Goal: Feedback & Contribution: Submit feedback/report problem

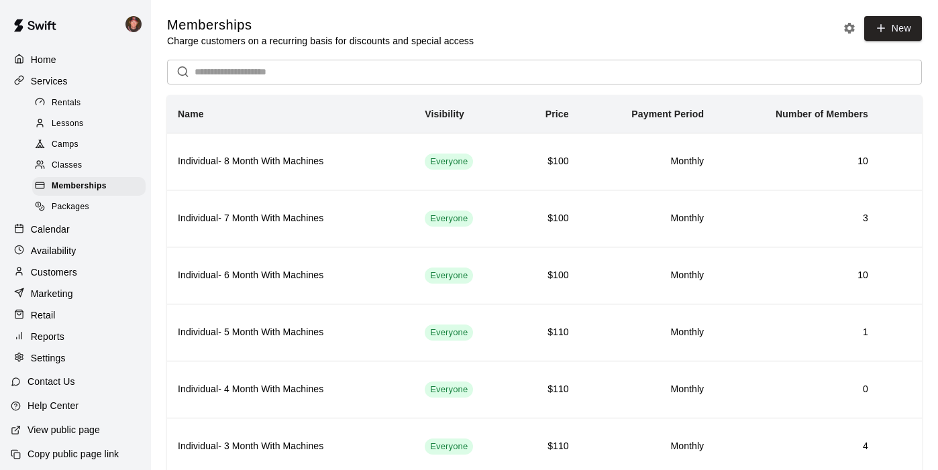
click at [54, 262] on div "Customers" at bounding box center [76, 272] width 130 height 20
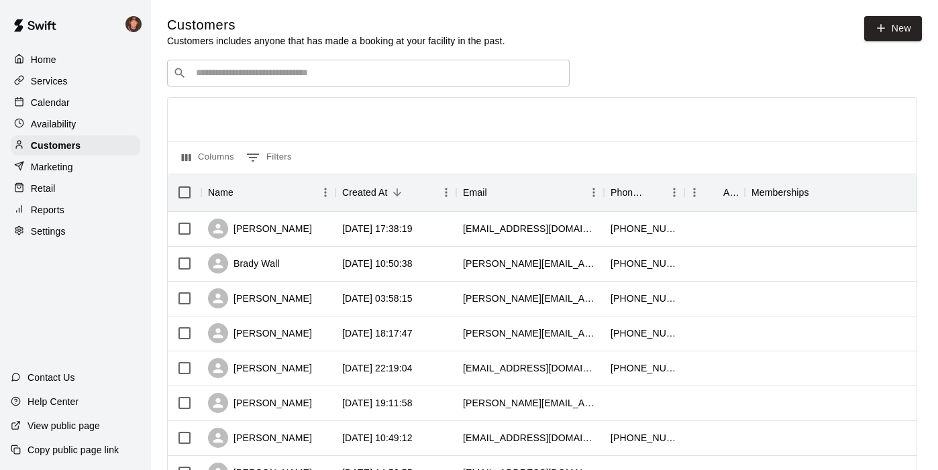
click at [35, 203] on p "Reports" at bounding box center [48, 209] width 34 height 13
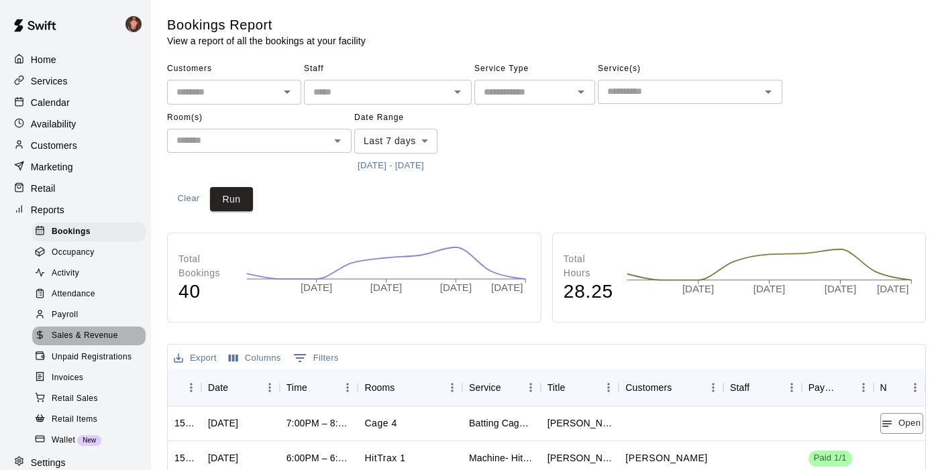
click at [64, 329] on span "Sales & Revenue" at bounding box center [85, 335] width 66 height 13
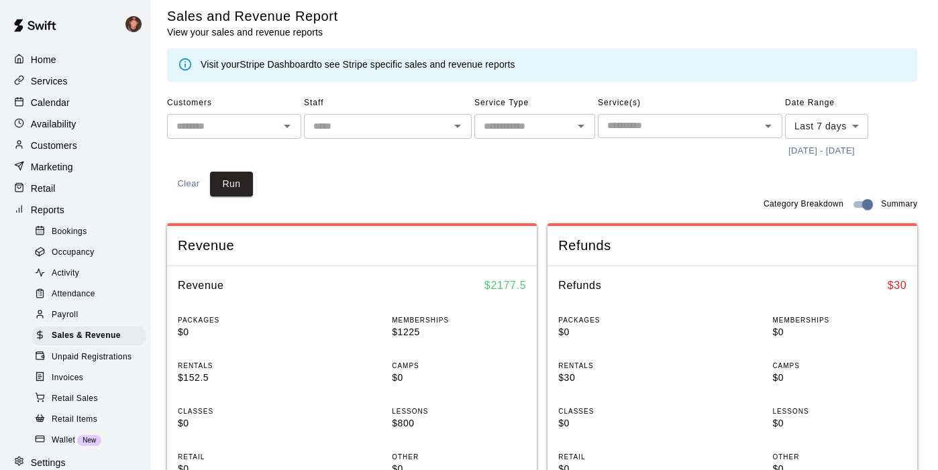
scroll to position [5, 0]
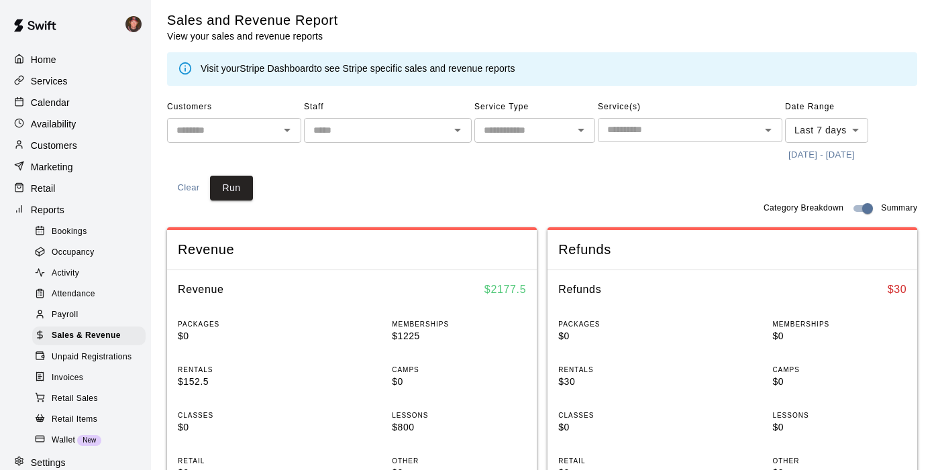
click at [42, 139] on p "Customers" at bounding box center [54, 145] width 46 height 13
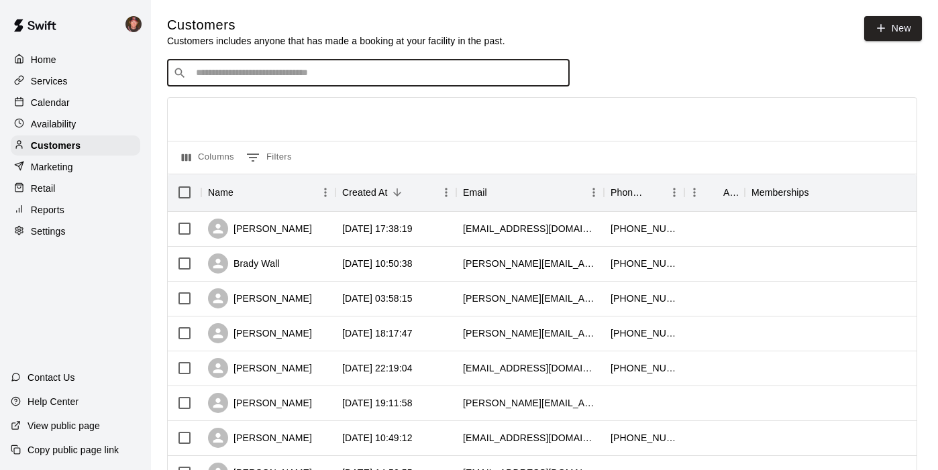
click at [254, 66] on input "Search customers by name or email" at bounding box center [378, 72] width 372 height 13
type input "********"
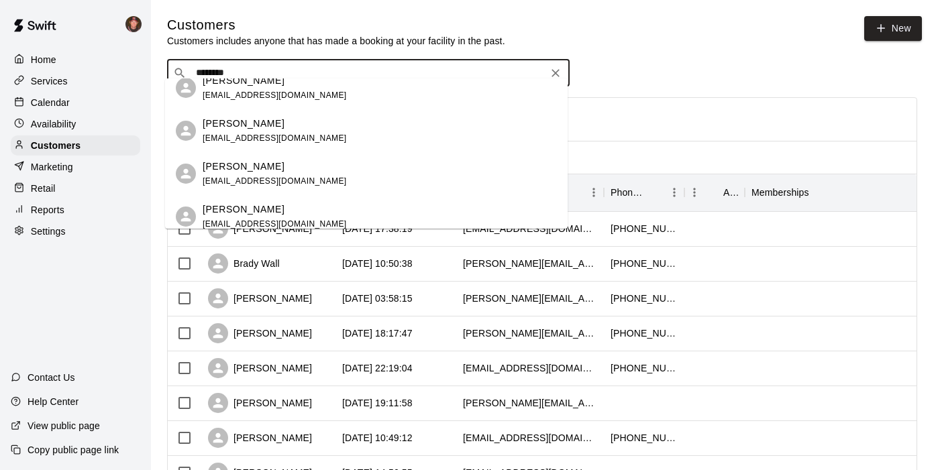
scroll to position [2378, 0]
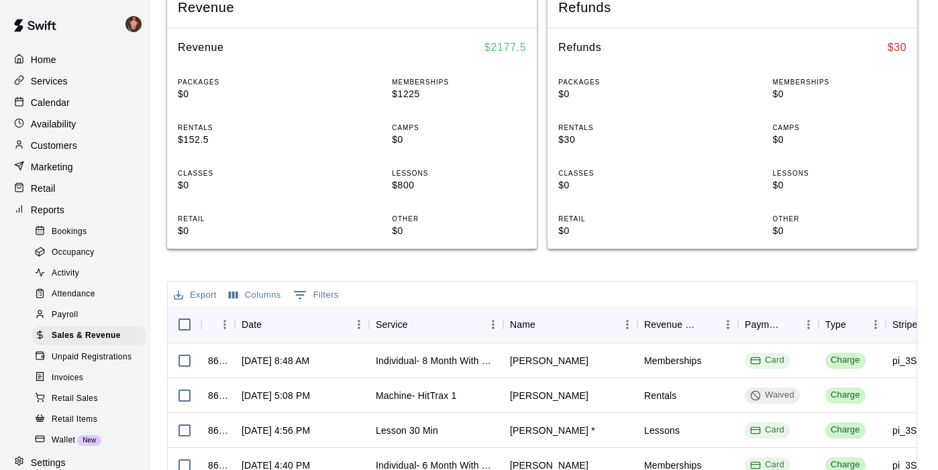
scroll to position [322, 0]
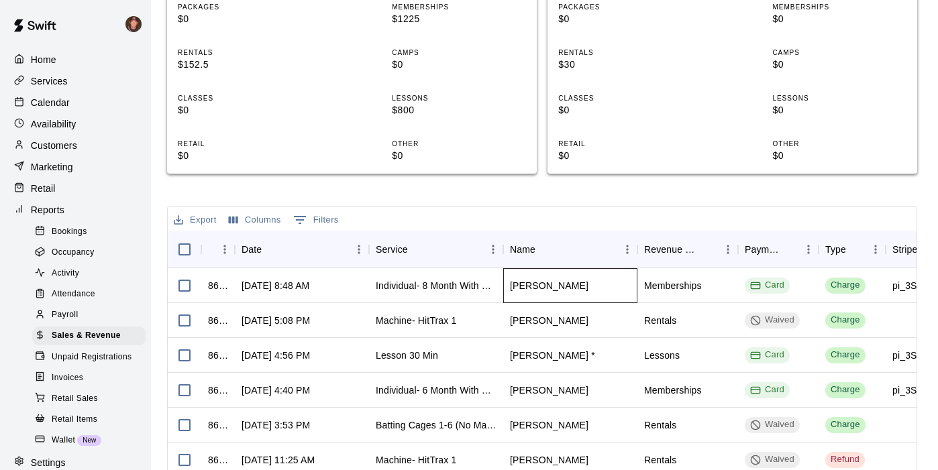
click at [529, 279] on div "[PERSON_NAME]" at bounding box center [549, 285] width 79 height 13
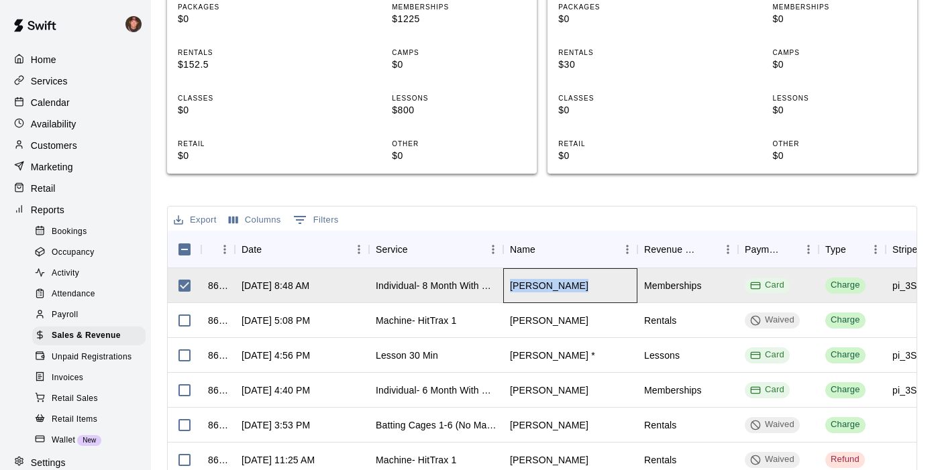
drag, startPoint x: 509, startPoint y: 199, endPoint x: 574, endPoint y: 203, distance: 65.9
click at [574, 279] on div "[PERSON_NAME]" at bounding box center [549, 285] width 79 height 13
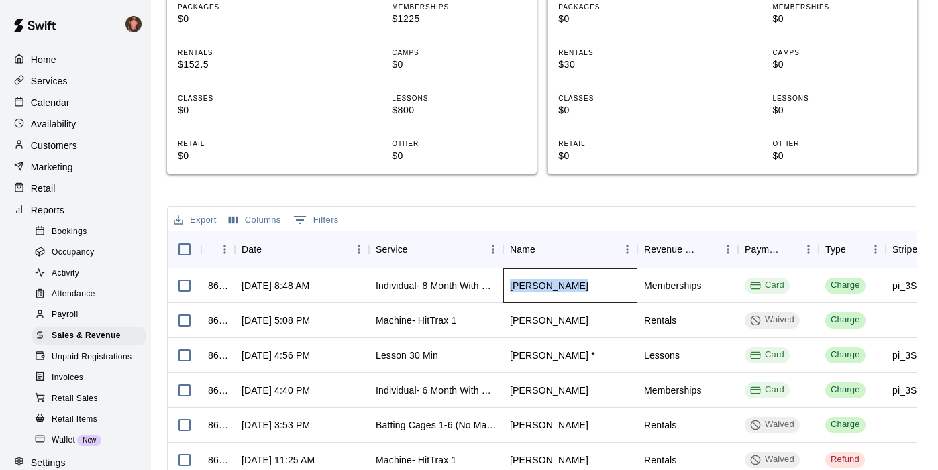
copy div "[PERSON_NAME]"
click at [45, 139] on p "Customers" at bounding box center [54, 145] width 46 height 13
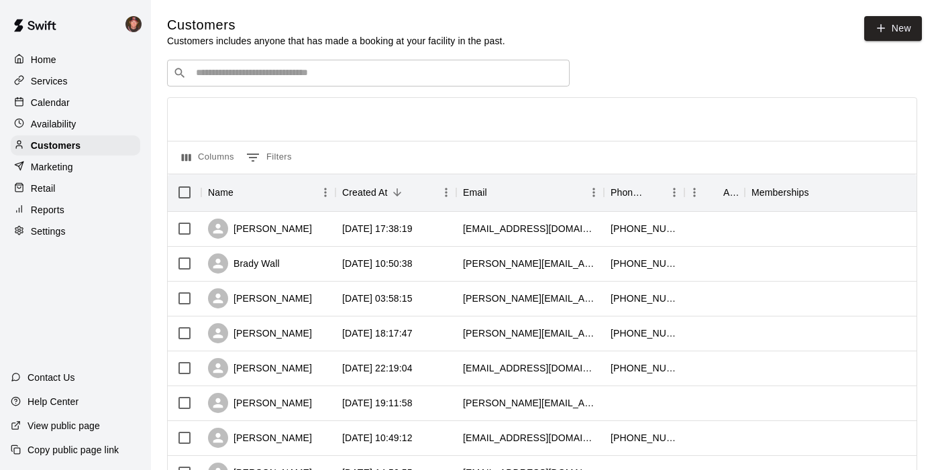
click at [220, 71] on div "​ ​" at bounding box center [368, 73] width 403 height 27
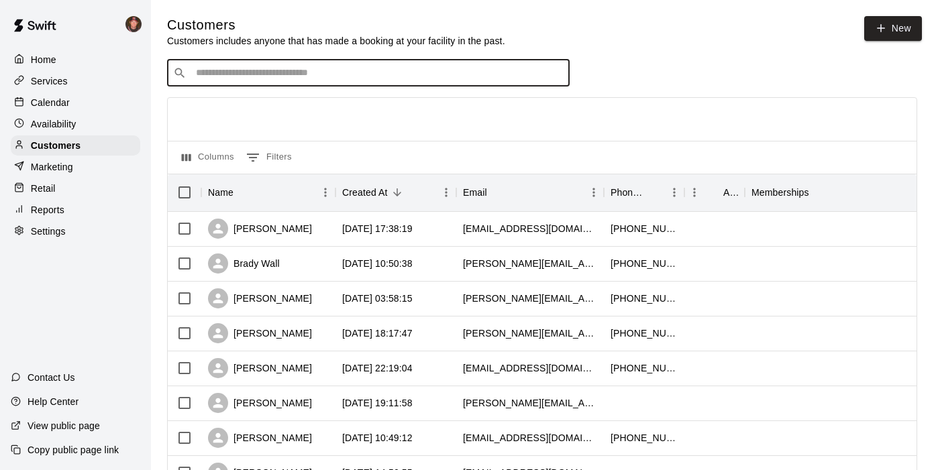
paste input "**********"
type input "**********"
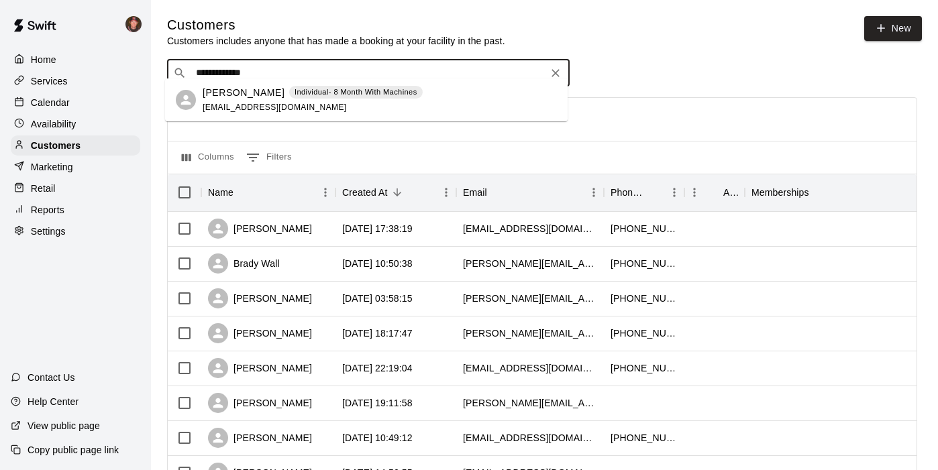
click at [227, 95] on p "[PERSON_NAME]" at bounding box center [244, 93] width 82 height 14
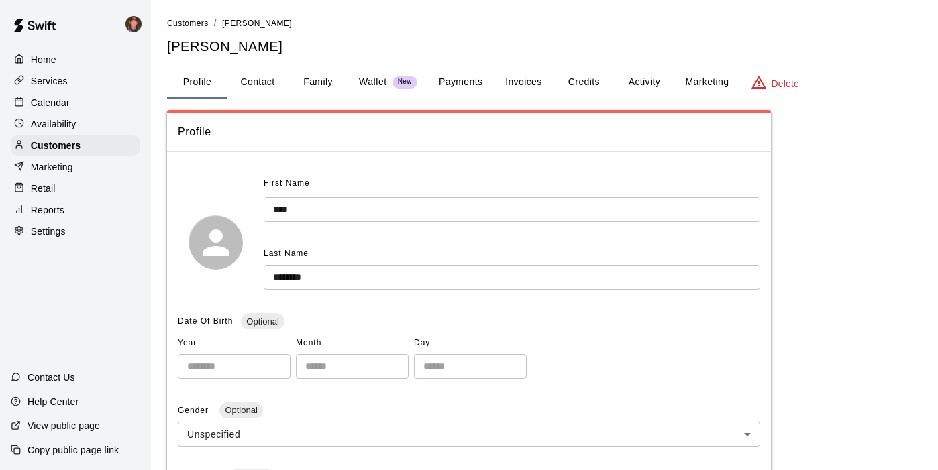
click at [635, 72] on button "Activity" at bounding box center [644, 82] width 60 height 32
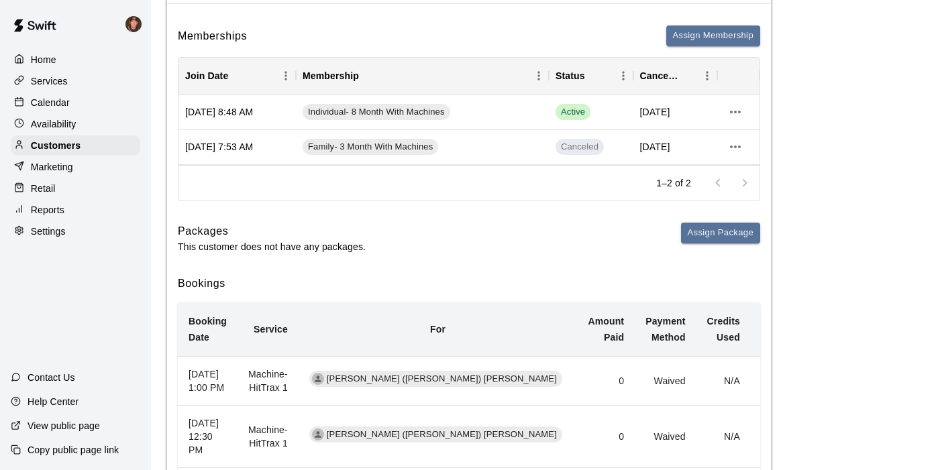
scroll to position [92, 0]
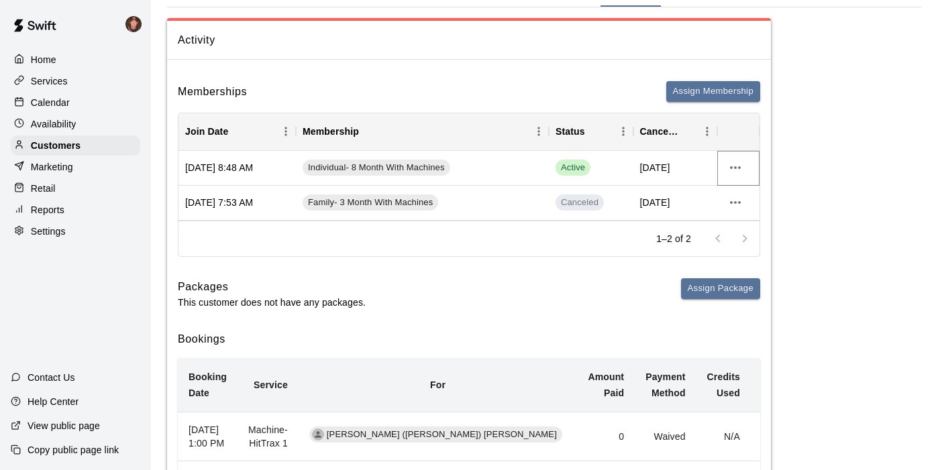
click at [734, 160] on icon "more actions" at bounding box center [735, 168] width 16 height 16
click at [752, 169] on li "View details" at bounding box center [760, 171] width 76 height 22
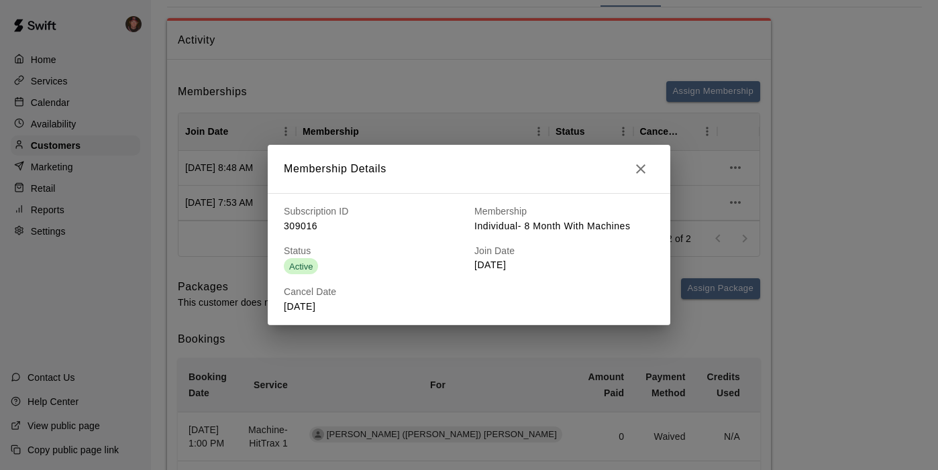
click at [235, 140] on div "Membership Details Subscription ID 309016 Membership Individual- 8 Month With M…" at bounding box center [469, 235] width 938 height 470
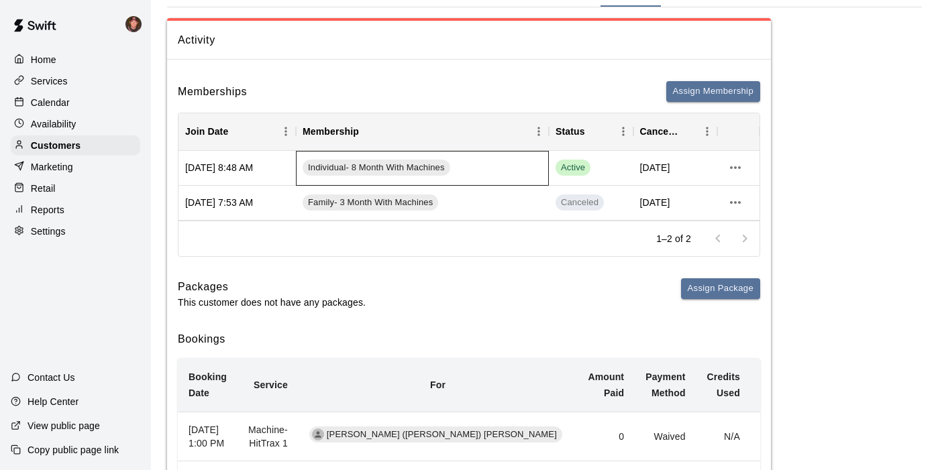
click at [350, 151] on div "Individual- 8 Month With Machines" at bounding box center [422, 168] width 253 height 35
click at [330, 162] on span "Individual- 8 Month With Machines" at bounding box center [377, 168] width 148 height 13
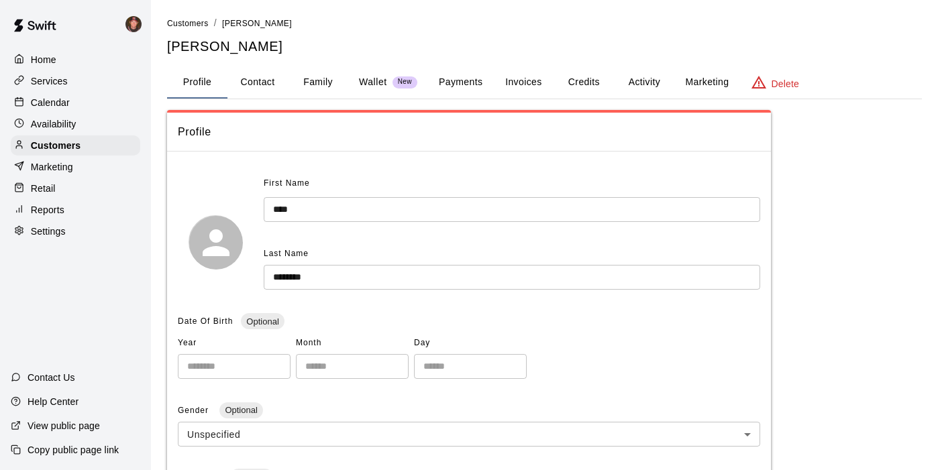
click at [625, 70] on button "Activity" at bounding box center [644, 82] width 60 height 32
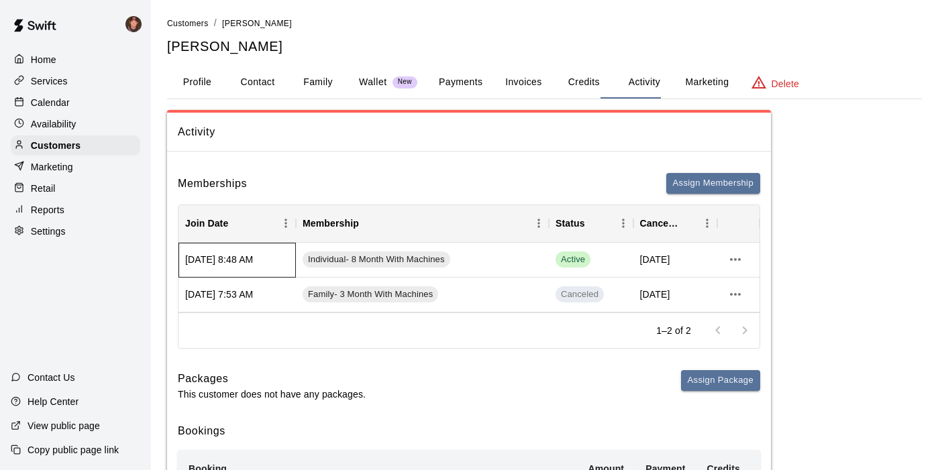
click at [210, 243] on div "[DATE] 8:48 AM" at bounding box center [236, 260] width 117 height 35
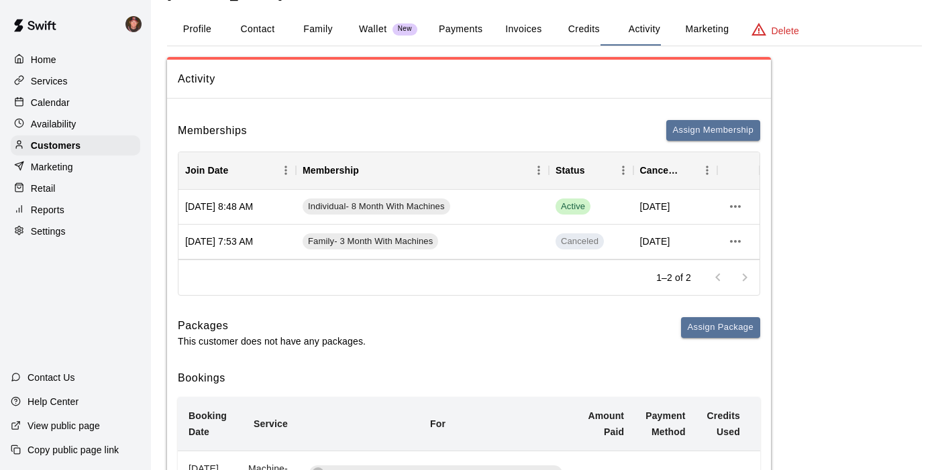
scroll to position [23, 0]
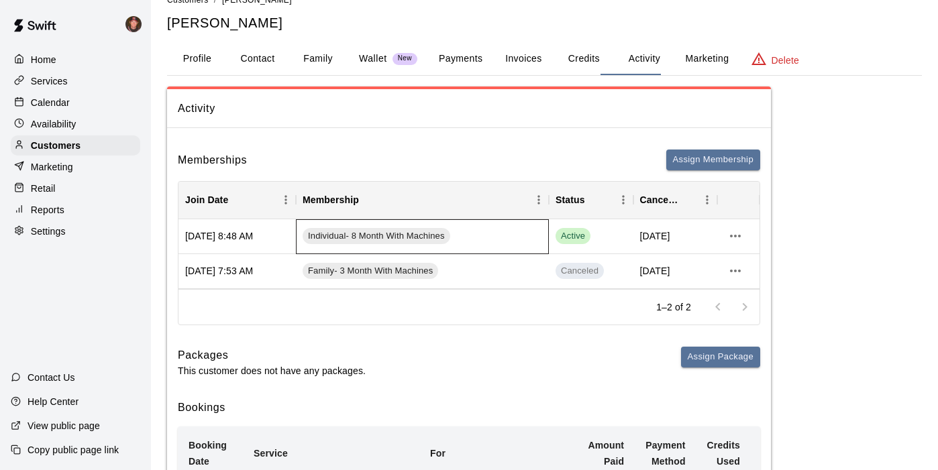
click at [493, 219] on div "Individual- 8 Month With Machines" at bounding box center [422, 236] width 253 height 35
click at [617, 228] on div "Active" at bounding box center [591, 236] width 71 height 16
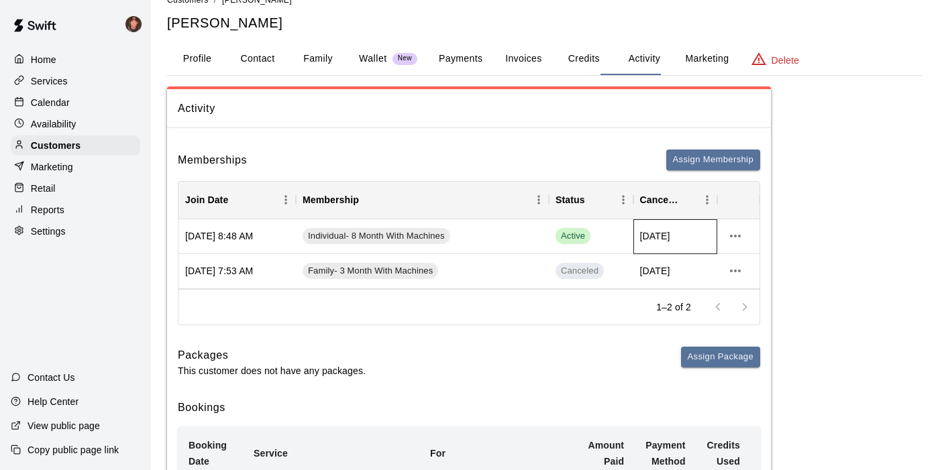
click at [687, 219] on div "[DATE]" at bounding box center [675, 236] width 85 height 35
click at [728, 228] on icon "more actions" at bounding box center [735, 236] width 16 height 16
click at [574, 118] on div at bounding box center [469, 235] width 938 height 470
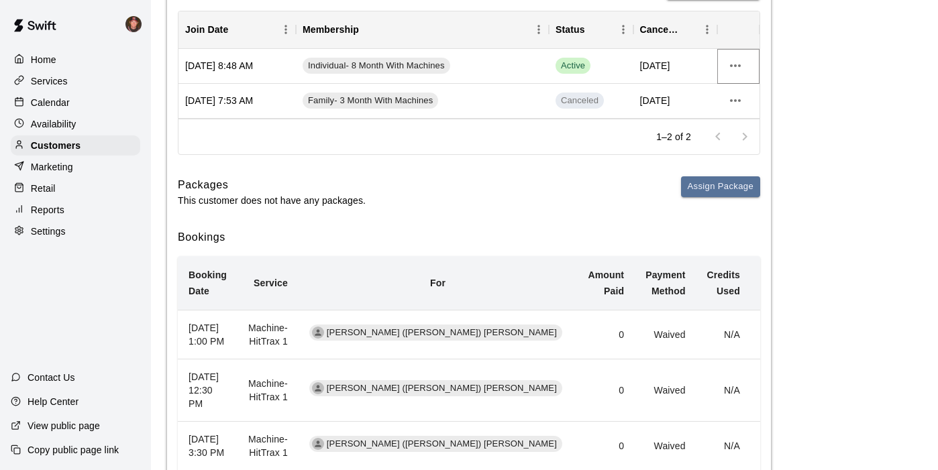
scroll to position [0, 0]
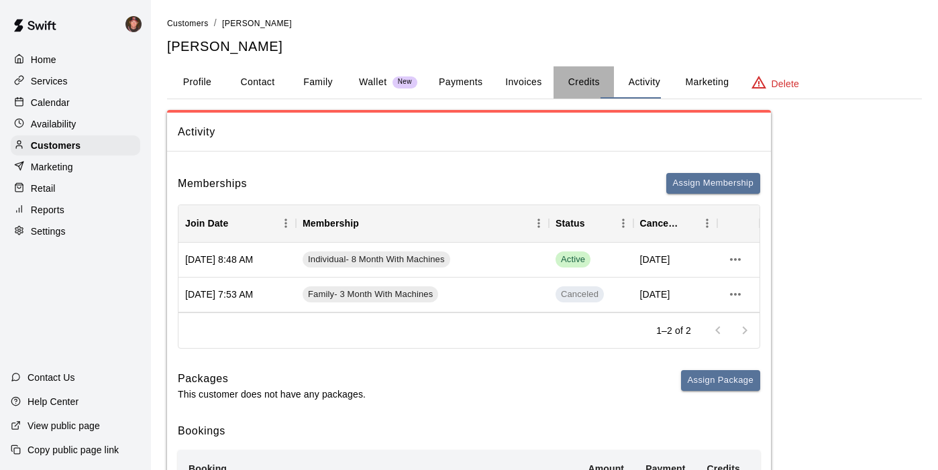
click at [570, 74] on button "Credits" at bounding box center [584, 82] width 60 height 32
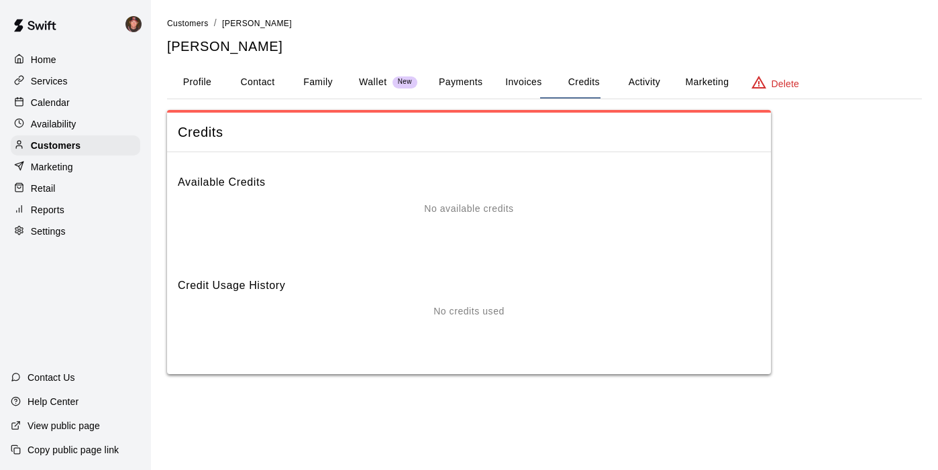
click at [632, 71] on button "Activity" at bounding box center [644, 82] width 60 height 32
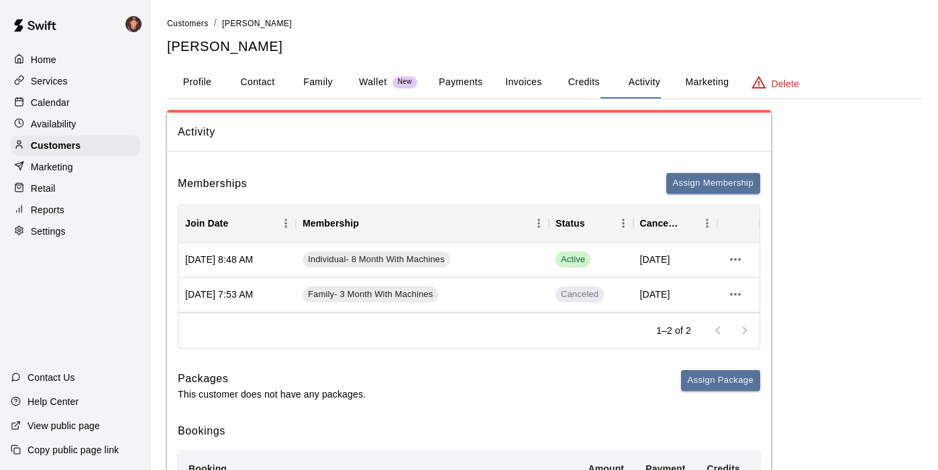
click at [504, 71] on button "Invoices" at bounding box center [523, 82] width 60 height 32
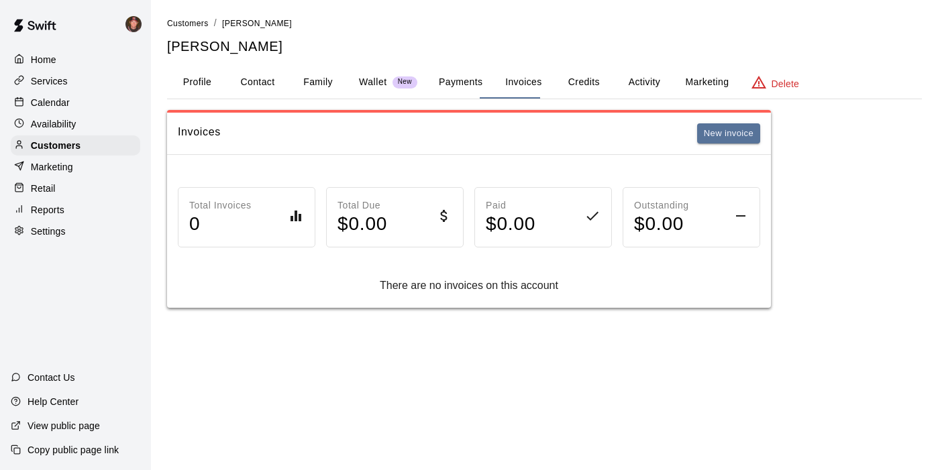
click at [697, 70] on button "Marketing" at bounding box center [706, 82] width 65 height 32
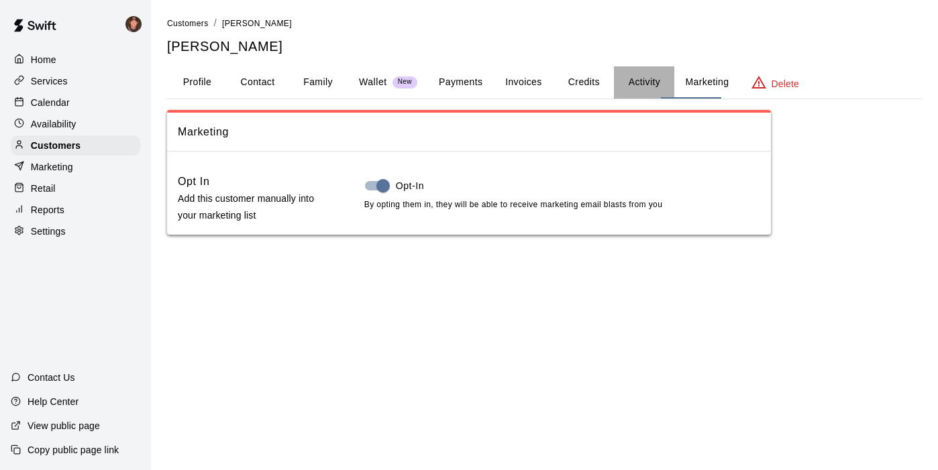
click at [632, 75] on button "Activity" at bounding box center [644, 82] width 60 height 32
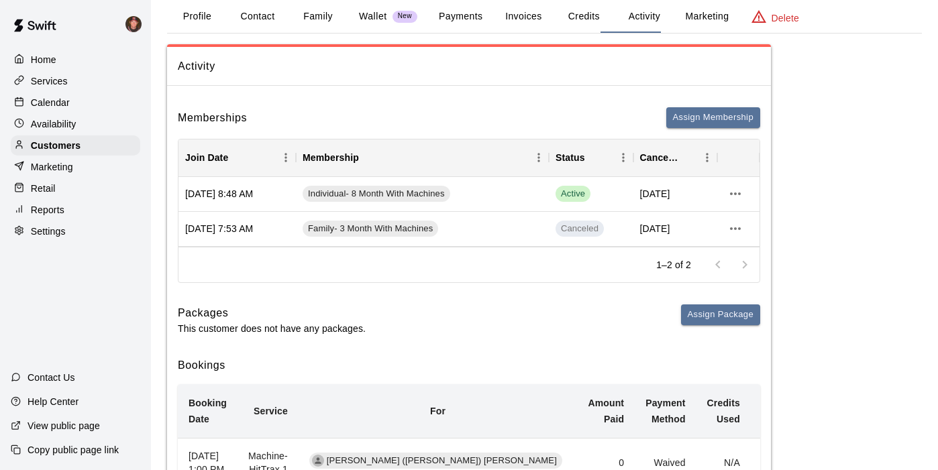
scroll to position [70, 0]
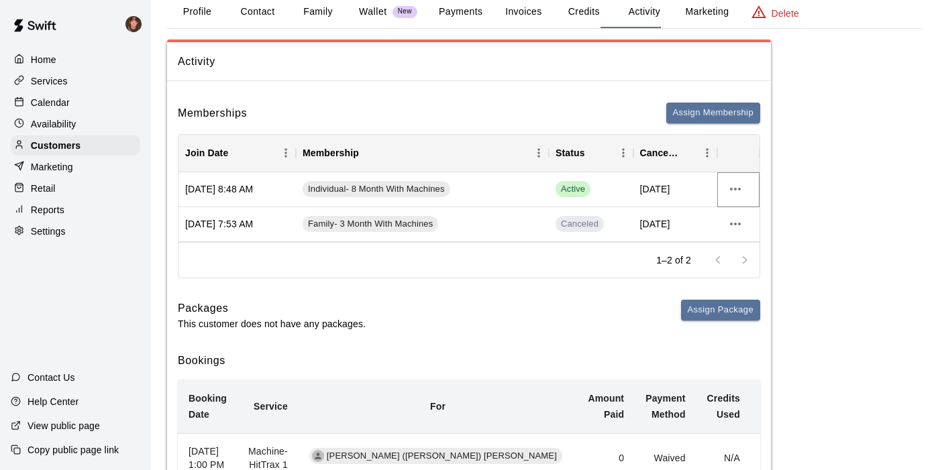
click at [736, 181] on icon "more actions" at bounding box center [735, 189] width 16 height 16
click at [771, 196] on li "View details" at bounding box center [760, 192] width 76 height 22
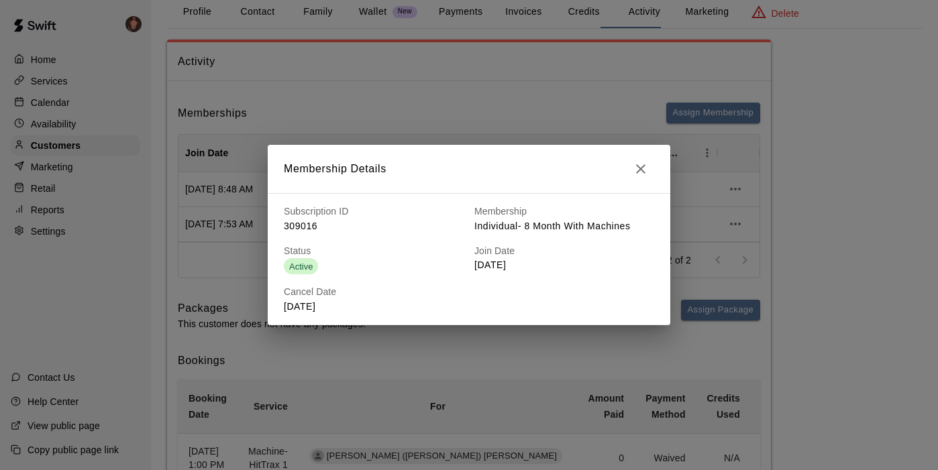
click at [643, 174] on icon "button" at bounding box center [640, 168] width 9 height 9
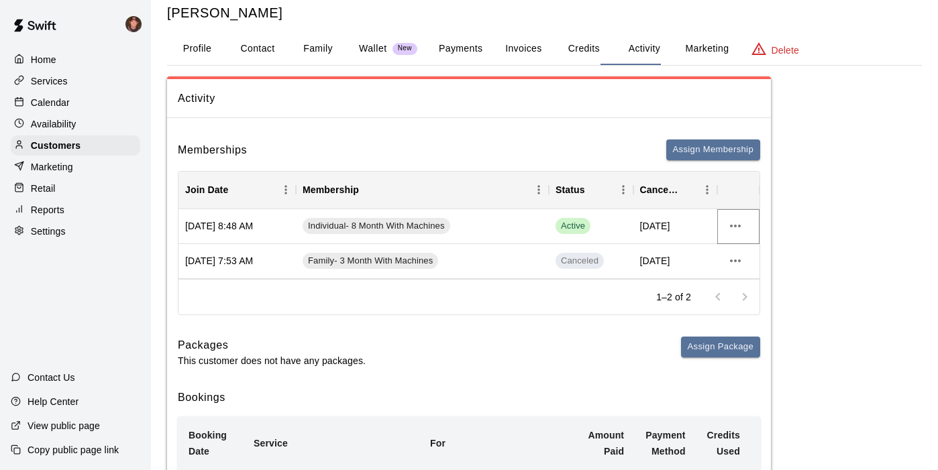
scroll to position [0, 0]
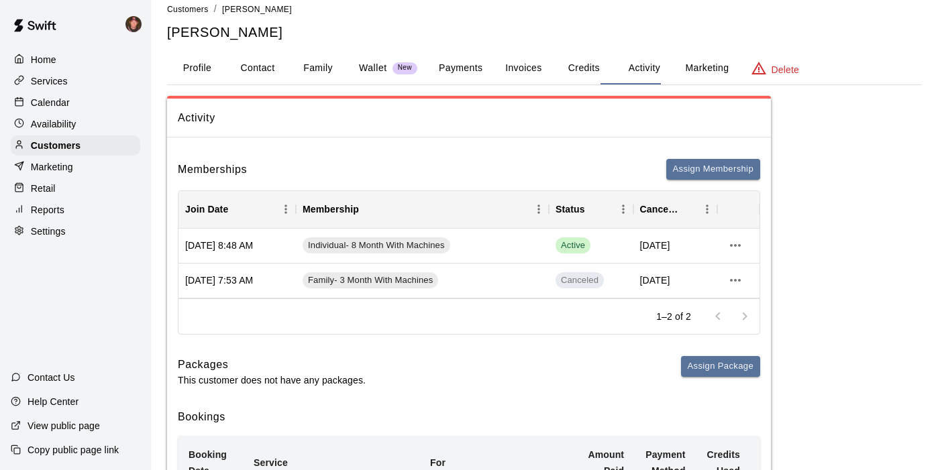
scroll to position [11, 0]
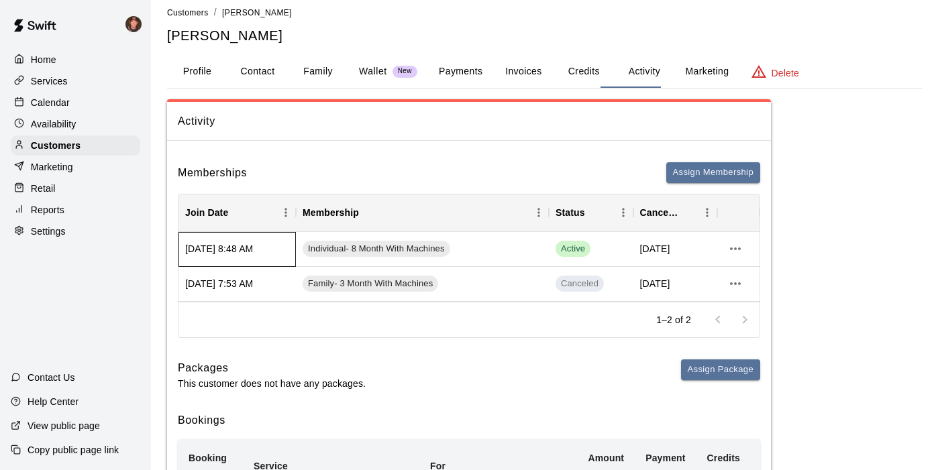
click at [232, 232] on div "[DATE] 8:48 AM" at bounding box center [236, 249] width 117 height 35
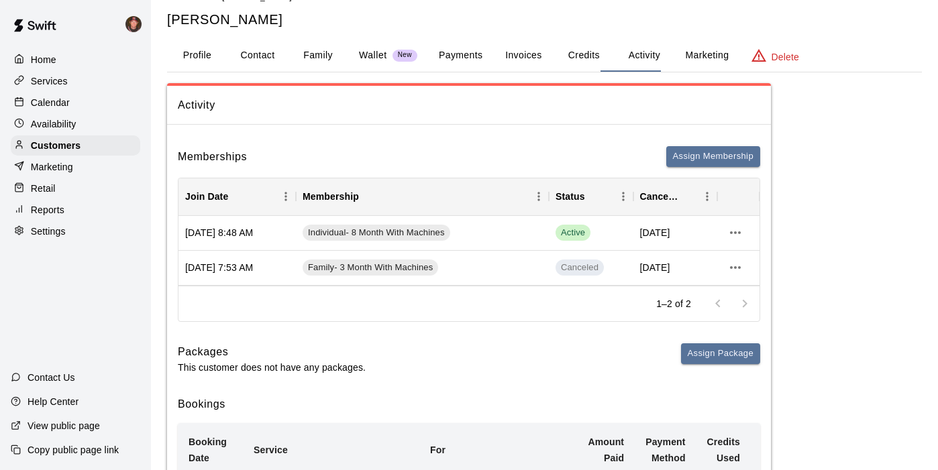
scroll to position [0, 0]
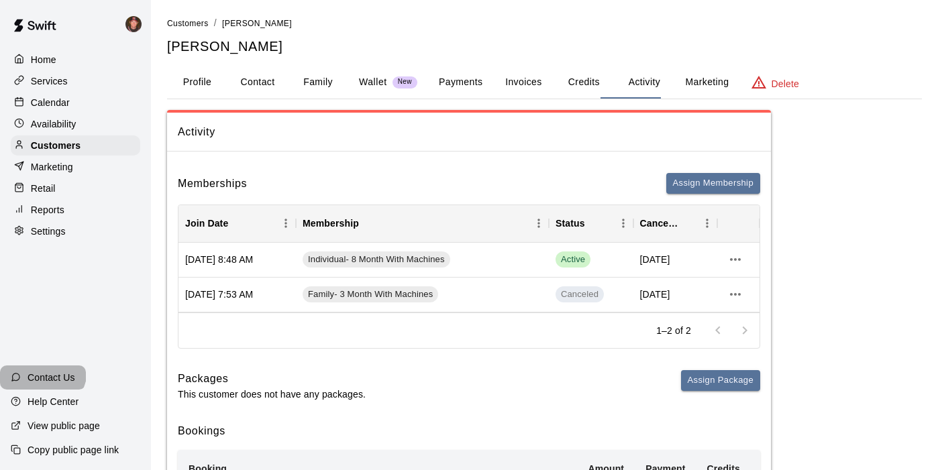
click at [42, 380] on div "Contact Us" at bounding box center [43, 378] width 86 height 24
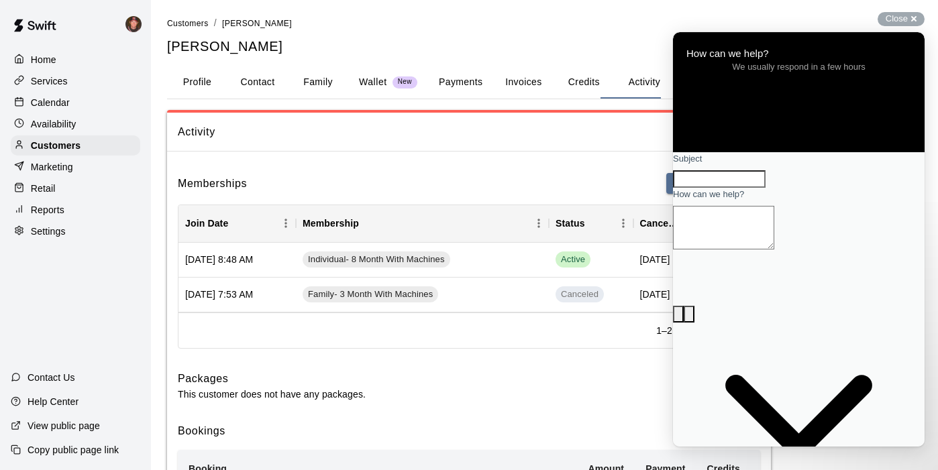
click at [756, 188] on input "Subject" at bounding box center [719, 178] width 93 height 17
type input "**********"
click at [774, 250] on textarea "How can we help?" at bounding box center [723, 228] width 101 height 44
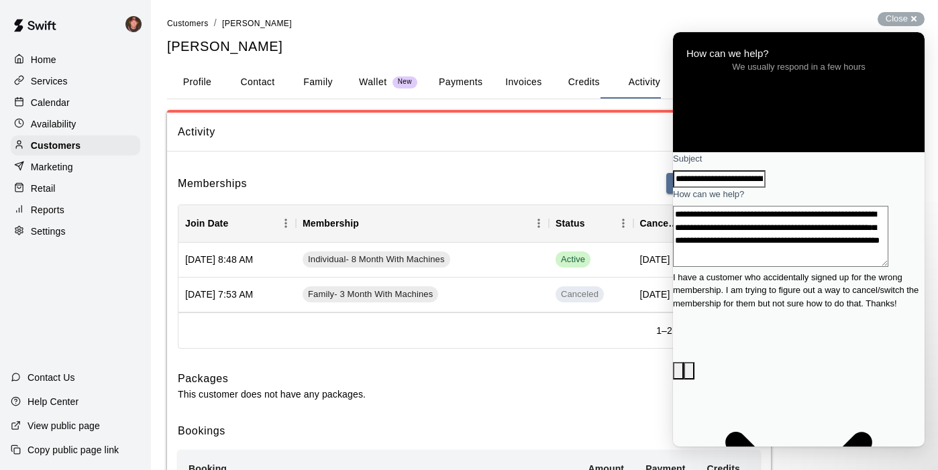
scroll to position [1, 0]
type textarea "**********"
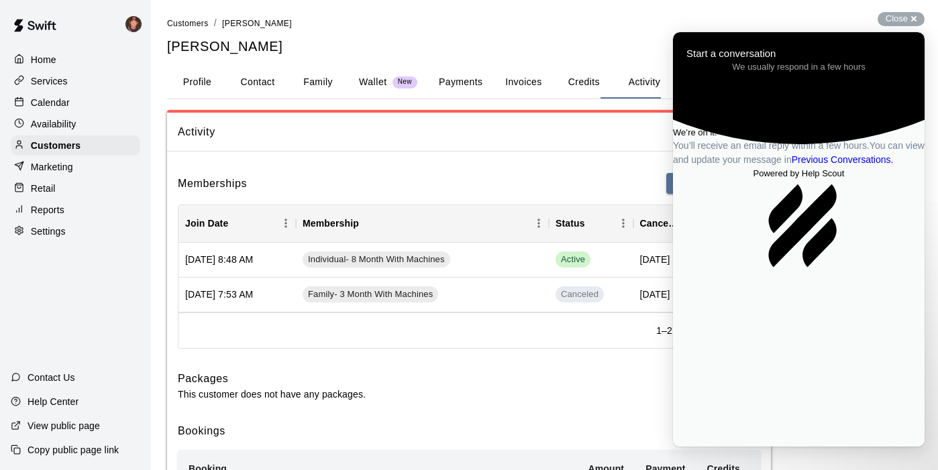
click at [766, 43] on span "Go back" at bounding box center [766, 39] width 0 height 10
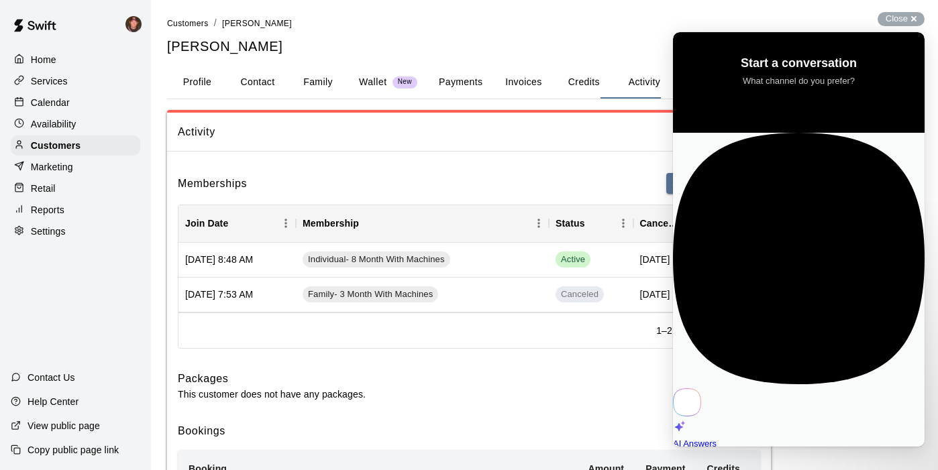
click at [903, 17] on span "Close" at bounding box center [897, 18] width 22 height 10
